Goal: Navigation & Orientation: Find specific page/section

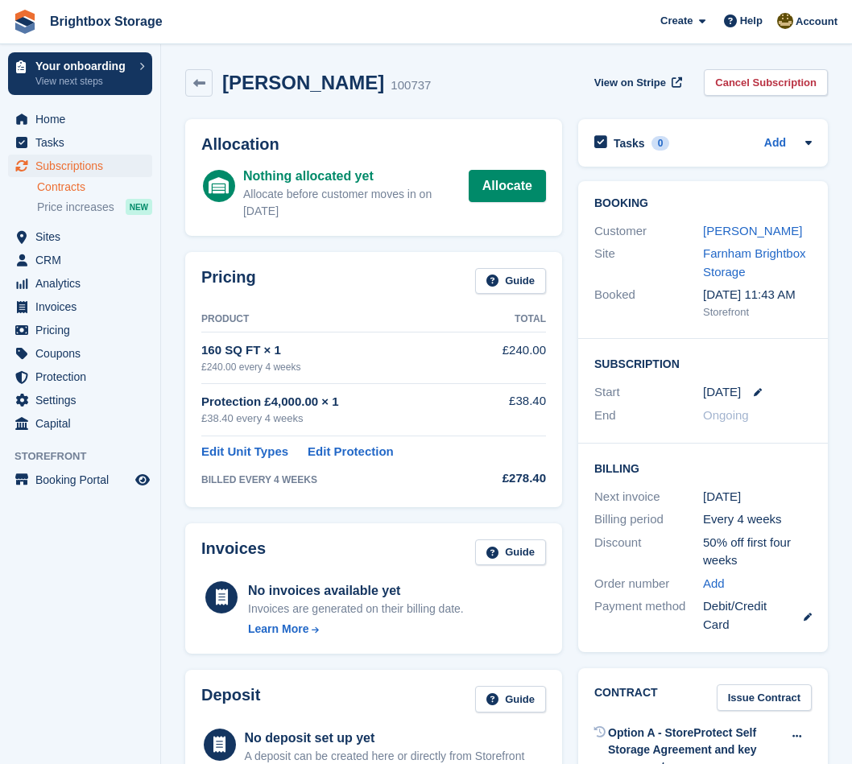
click at [83, 188] on link "Contracts" at bounding box center [94, 187] width 115 height 15
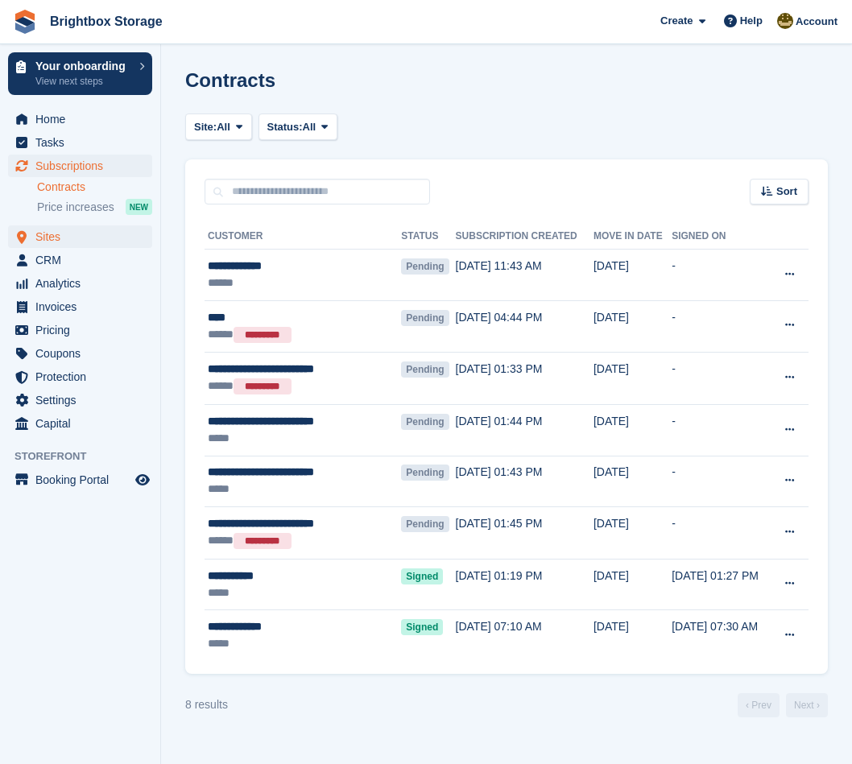
click at [53, 238] on span "Sites" at bounding box center [83, 236] width 97 height 23
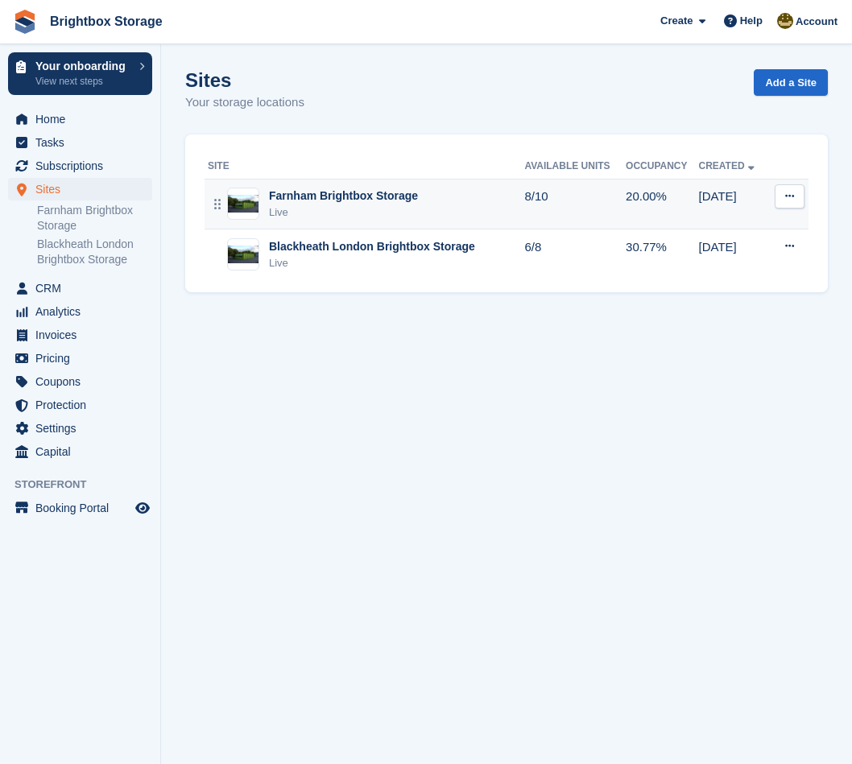
click at [280, 194] on div "Farnham Brightbox Storage" at bounding box center [343, 196] width 149 height 17
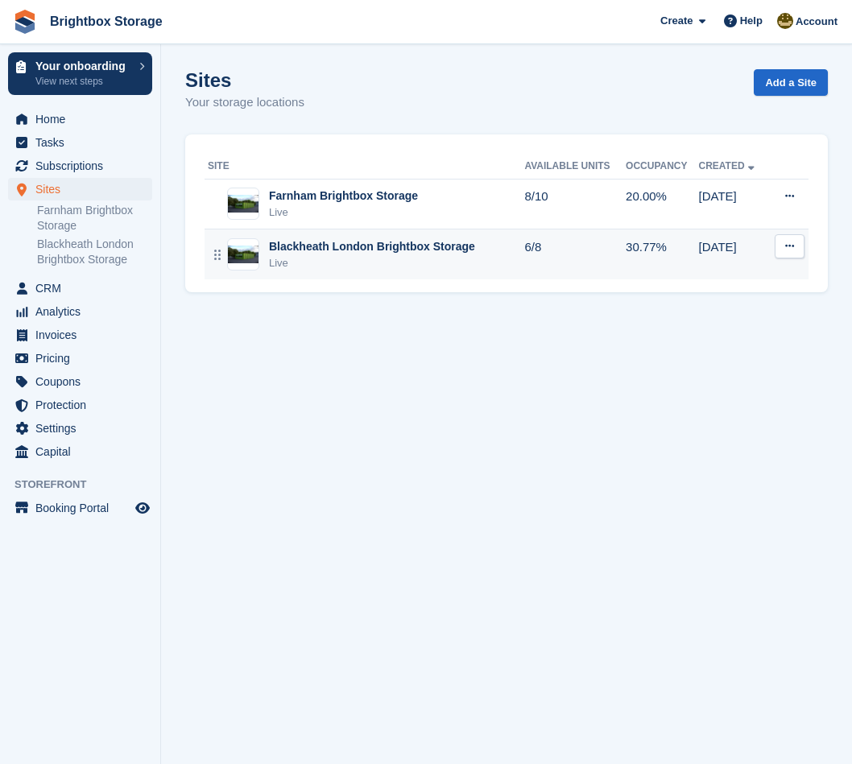
click at [285, 246] on div "Blackheath London Brightbox Storage" at bounding box center [372, 246] width 206 height 17
